Goal: Information Seeking & Learning: Learn about a topic

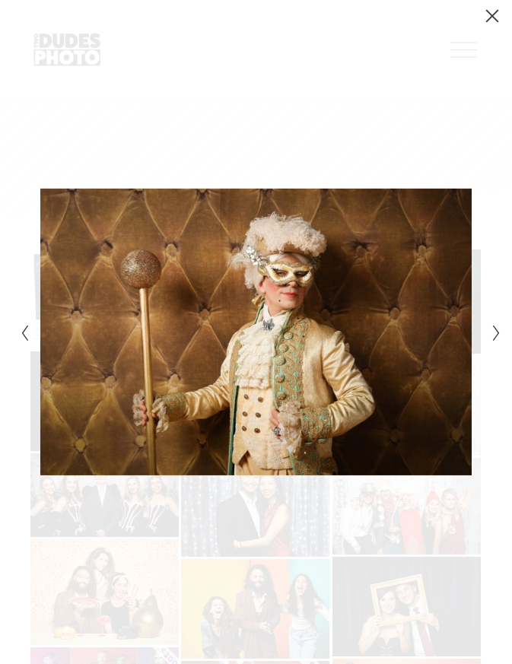
click at [495, 332] on icon "Next Slide" at bounding box center [496, 333] width 10 height 18
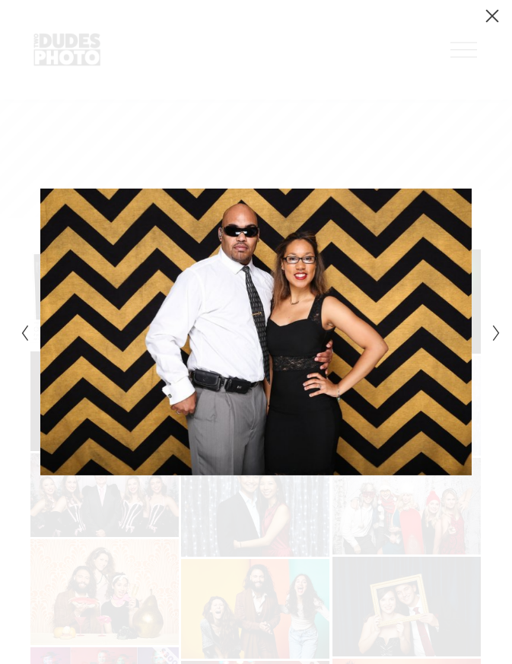
click at [495, 332] on icon "Next Slide" at bounding box center [496, 333] width 10 height 18
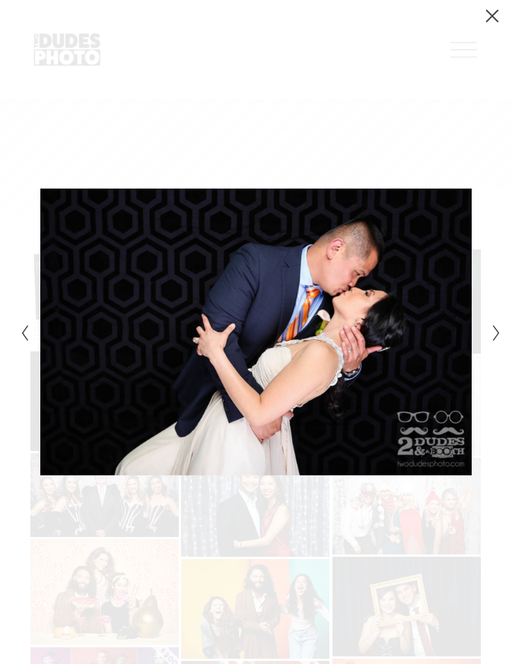
click at [495, 332] on icon "Next Slide" at bounding box center [496, 333] width 10 height 18
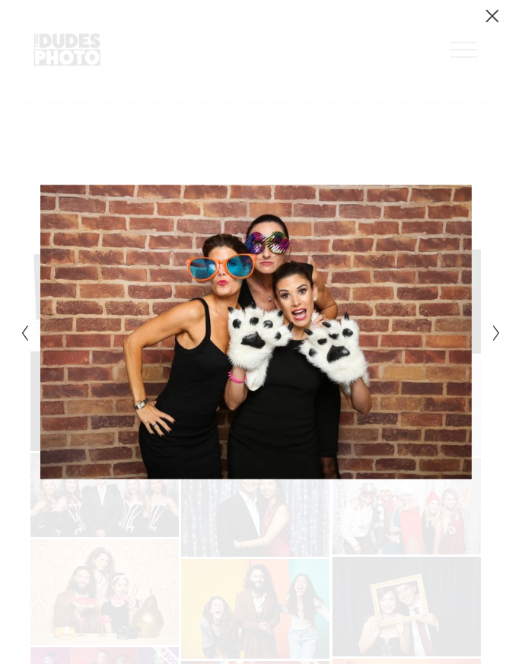
click at [495, 332] on icon "Next Slide" at bounding box center [496, 333] width 10 height 18
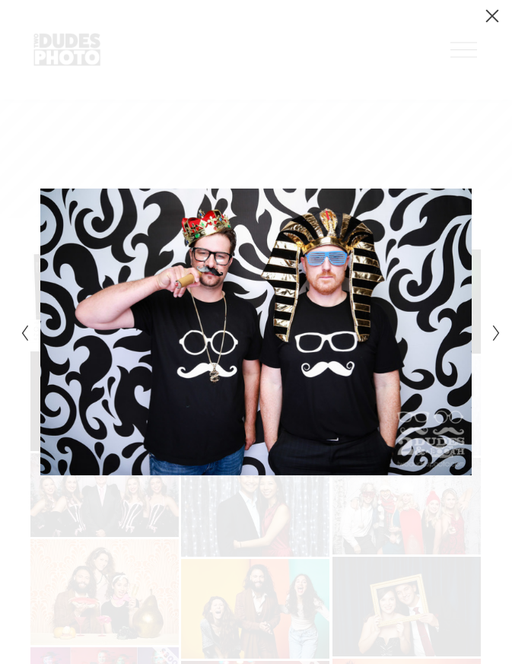
click at [495, 332] on icon "Next Slide" at bounding box center [496, 333] width 10 height 18
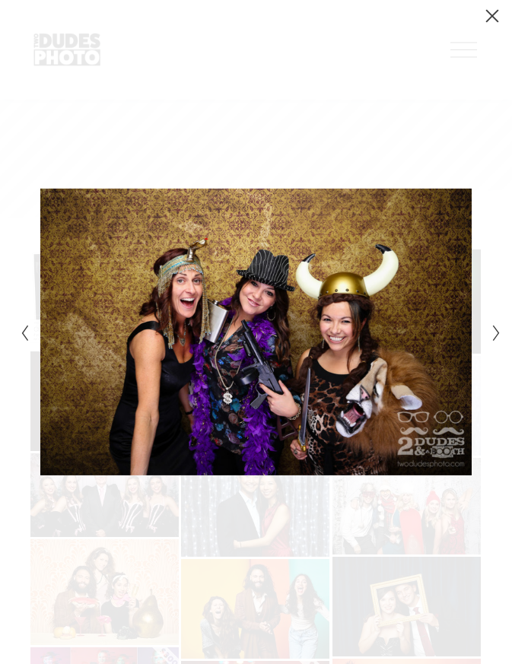
click at [495, 338] on icon "Next Slide" at bounding box center [496, 333] width 10 height 18
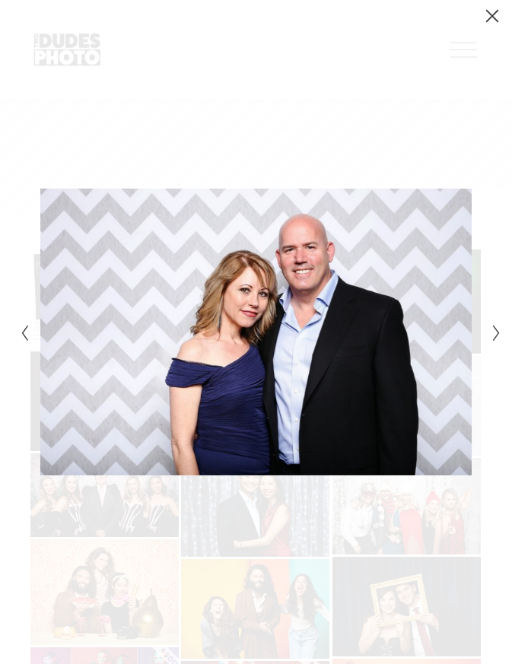
click at [495, 338] on icon "Next Slide" at bounding box center [496, 333] width 10 height 18
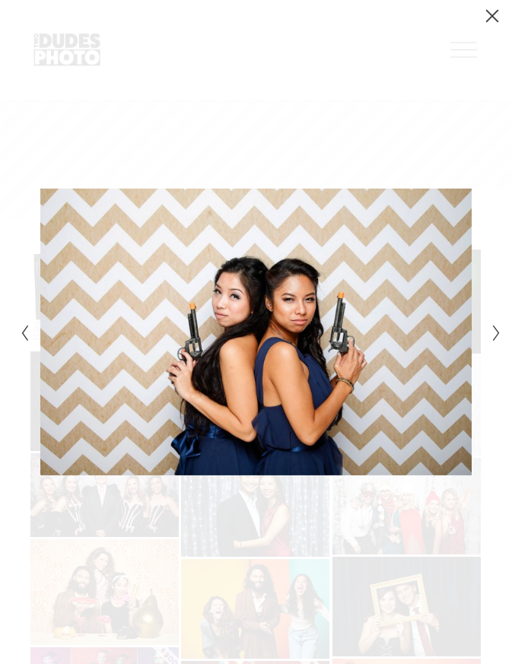
click at [495, 338] on icon "Next Slide" at bounding box center [496, 333] width 10 height 18
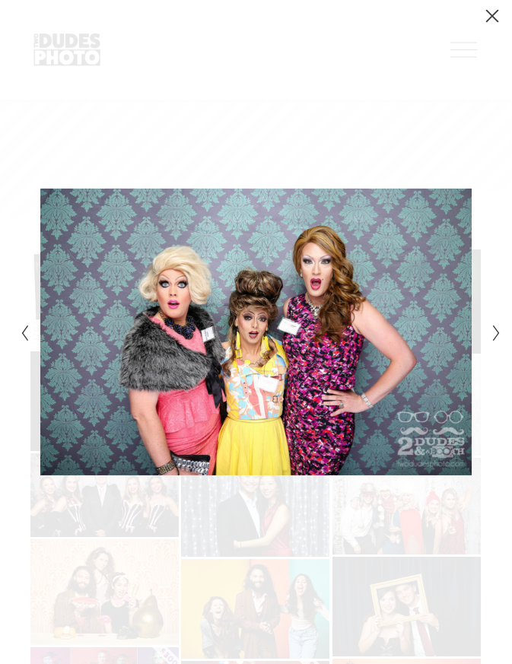
click at [495, 331] on icon "Next Slide" at bounding box center [496, 333] width 10 height 18
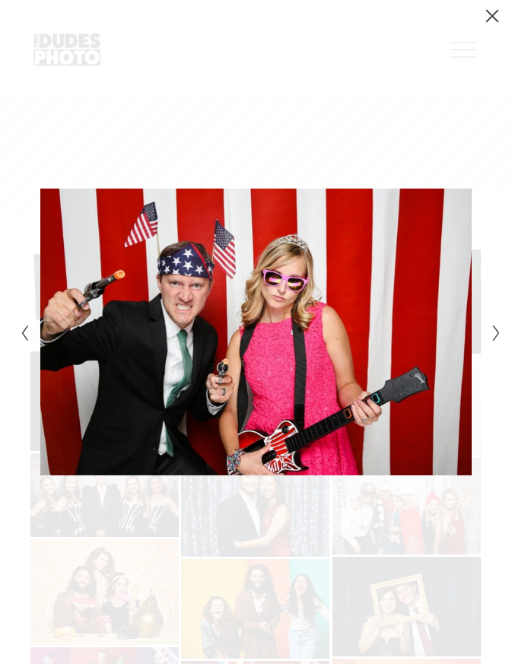
click at [495, 331] on icon "Next Slide" at bounding box center [496, 333] width 10 height 18
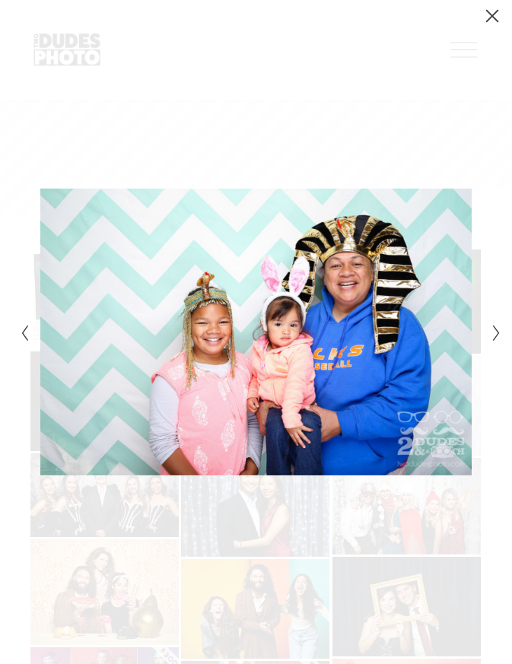
click at [495, 331] on icon "Next Slide" at bounding box center [496, 333] width 10 height 18
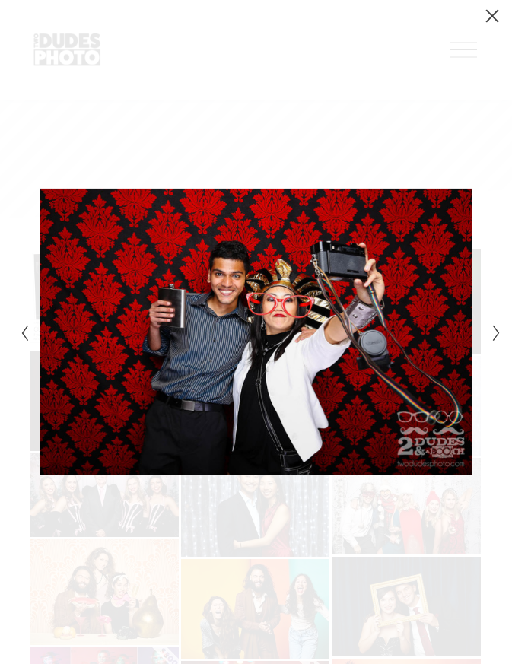
click at [495, 331] on icon "Next Slide" at bounding box center [496, 333] width 10 height 18
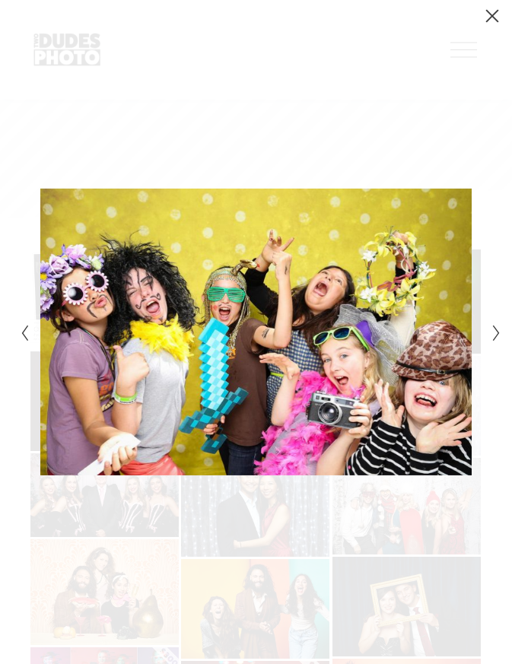
click at [495, 331] on icon "Next Slide" at bounding box center [496, 333] width 10 height 18
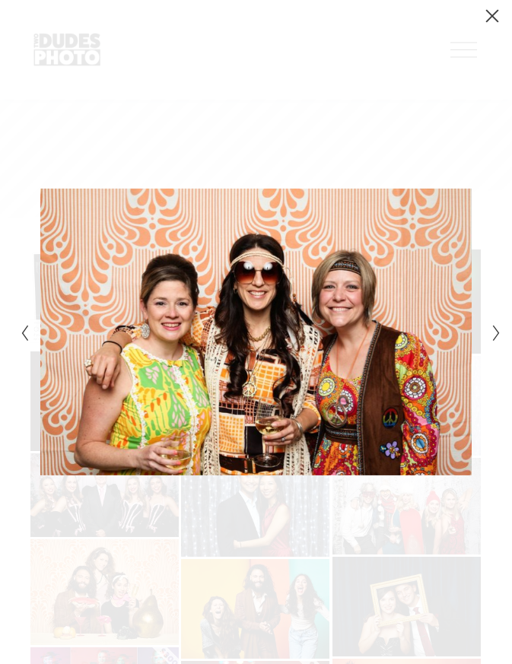
click at [495, 331] on icon "Next Slide" at bounding box center [496, 333] width 10 height 18
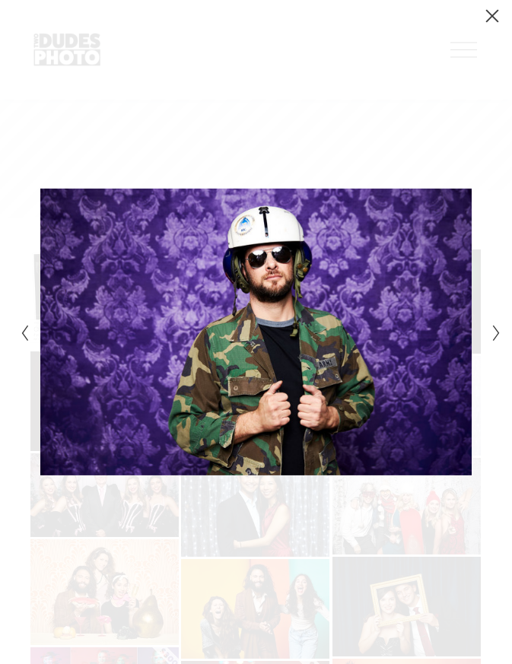
click at [495, 331] on icon "Next Slide" at bounding box center [496, 333] width 10 height 18
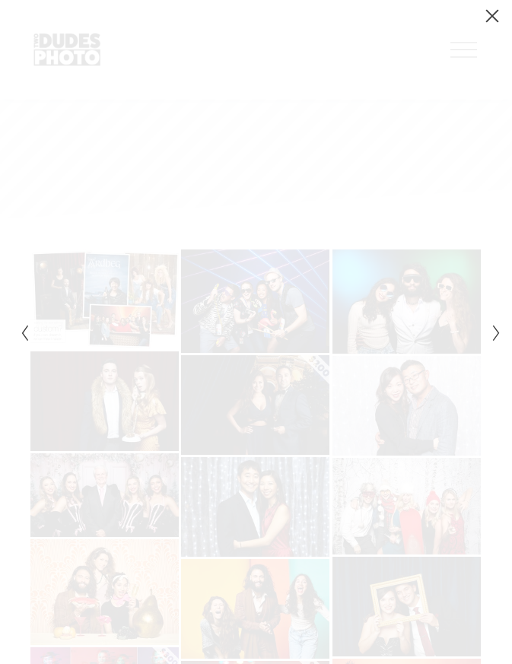
click at [495, 331] on icon "Next Slide" at bounding box center [496, 333] width 10 height 18
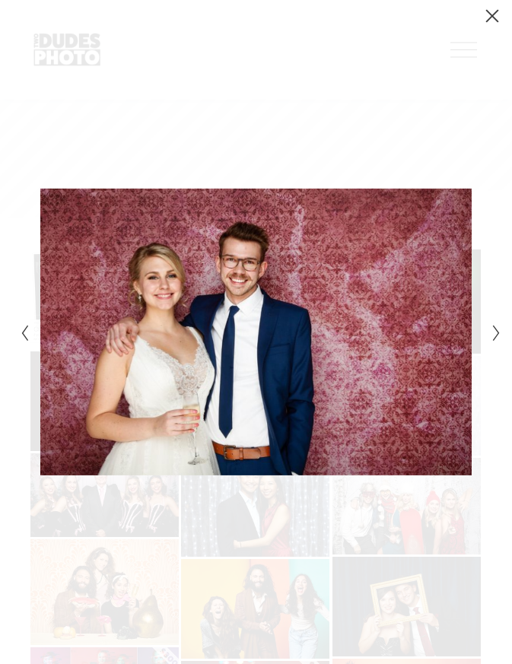
click at [495, 331] on icon "Next Slide" at bounding box center [496, 333] width 10 height 18
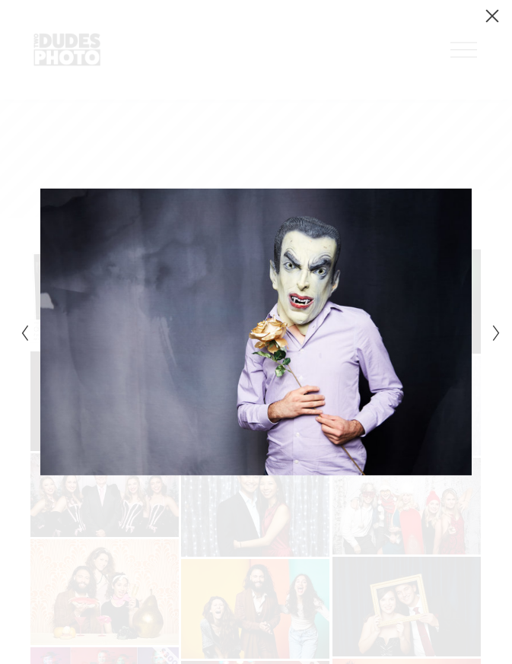
click at [495, 331] on icon "Next Slide" at bounding box center [496, 333] width 10 height 18
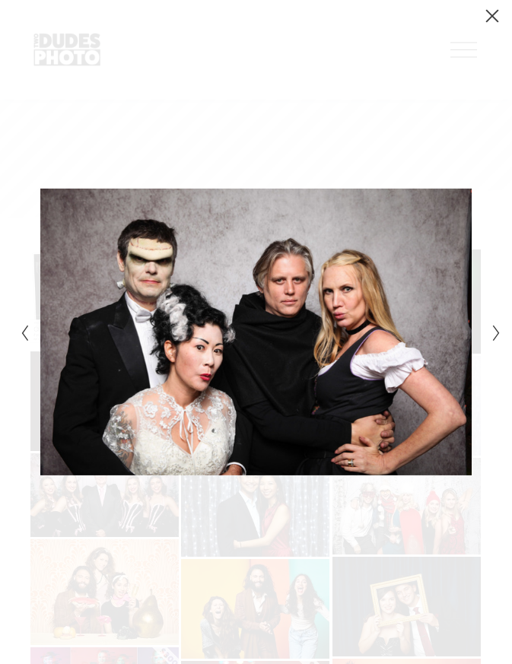
click at [493, 11] on icon "Close" at bounding box center [491, 15] width 15 height 15
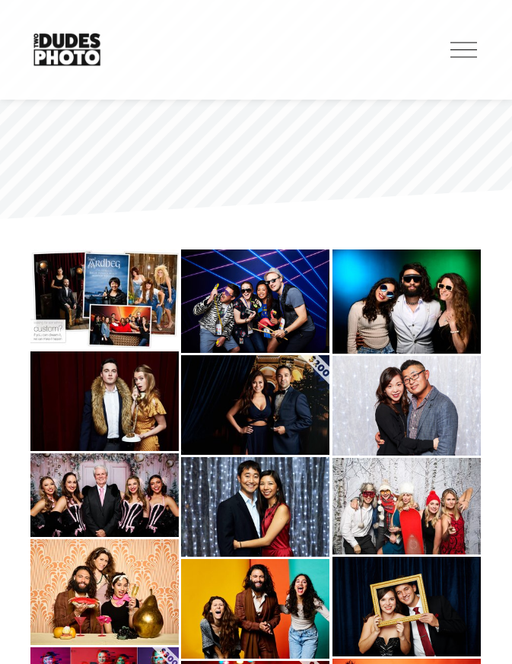
click at [468, 52] on div at bounding box center [463, 49] width 27 height 27
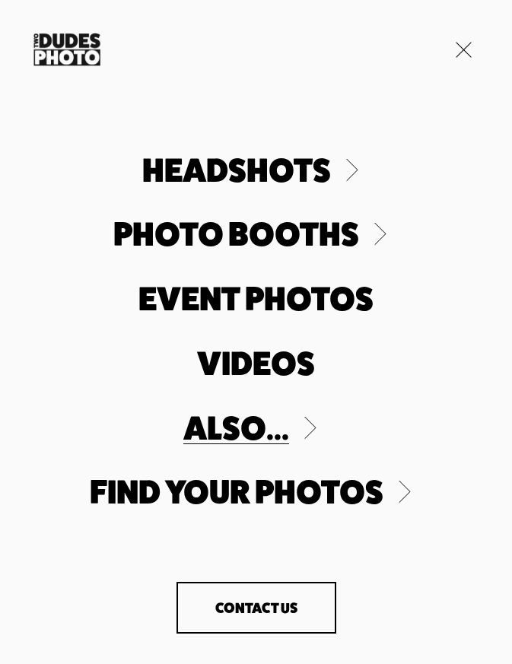
click at [345, 183] on link "Folder: Headshots" at bounding box center [255, 168] width 227 height 33
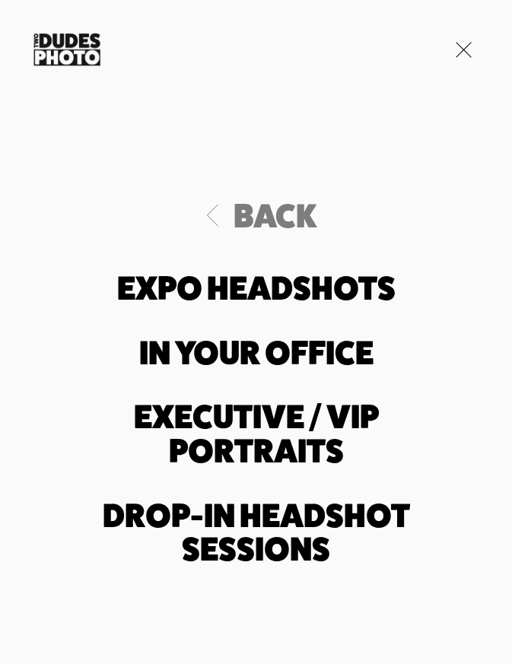
click at [462, 50] on div at bounding box center [463, 50] width 16 height 16
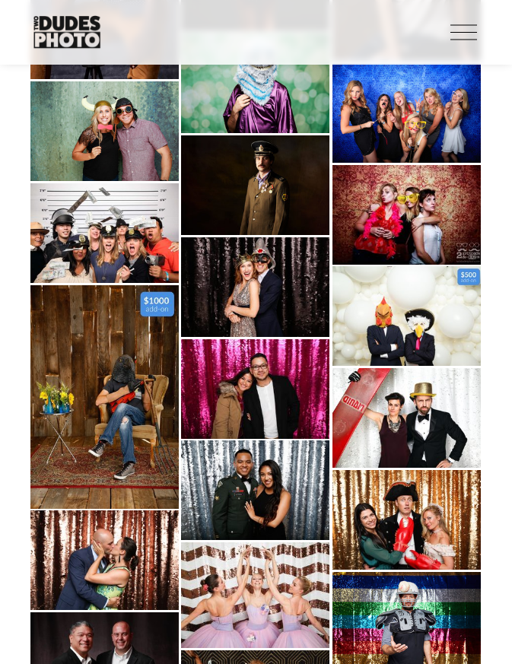
scroll to position [540, 0]
